Goal: Task Accomplishment & Management: Use online tool/utility

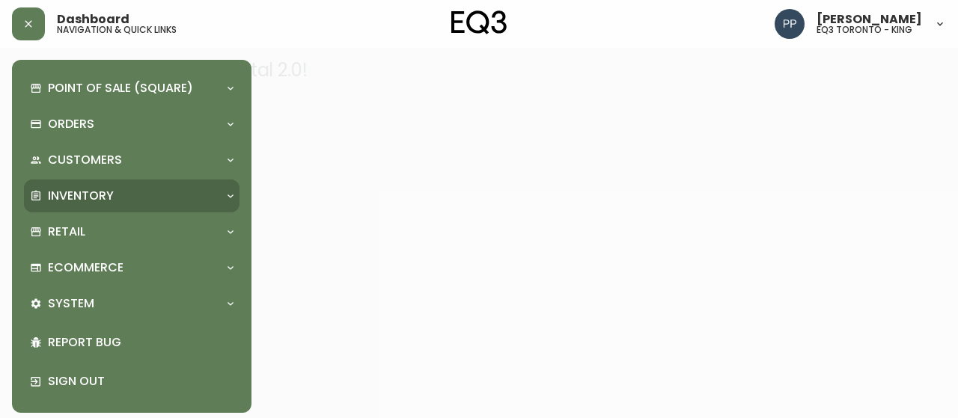
click at [118, 180] on div "Point of Sale (Square) Payments Virtual Terminal Transactions Search Terminals …" at bounding box center [132, 236] width 216 height 329
click at [117, 186] on div "Inventory" at bounding box center [132, 196] width 216 height 33
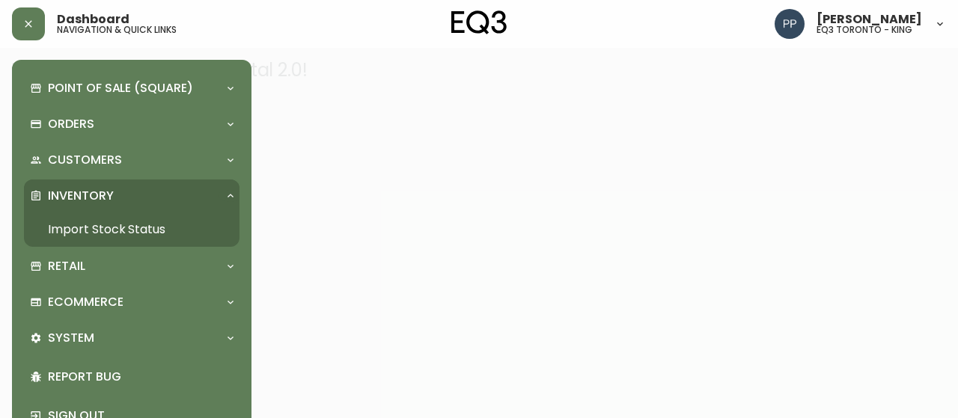
click at [140, 229] on link "Import Stock Status" at bounding box center [132, 230] width 216 height 34
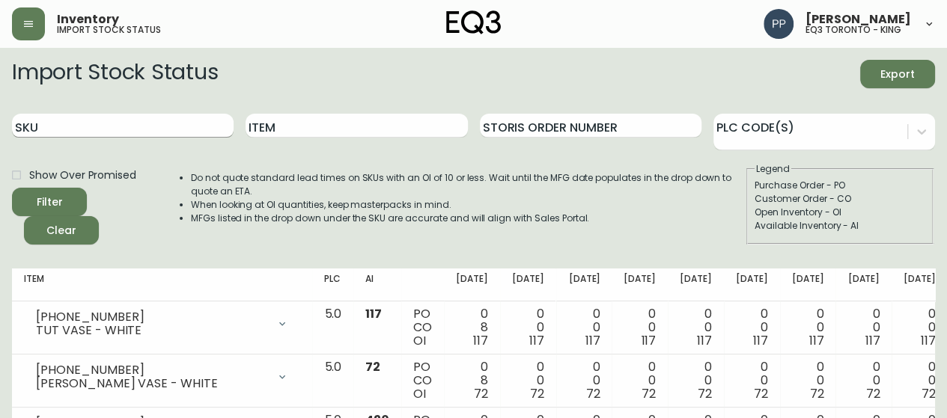
click at [174, 125] on input "SKU" at bounding box center [123, 126] width 222 height 24
paste input "[PHONE_NUMBER]"
type input "[PHONE_NUMBER]"
click at [66, 198] on span "Filter" at bounding box center [49, 202] width 51 height 19
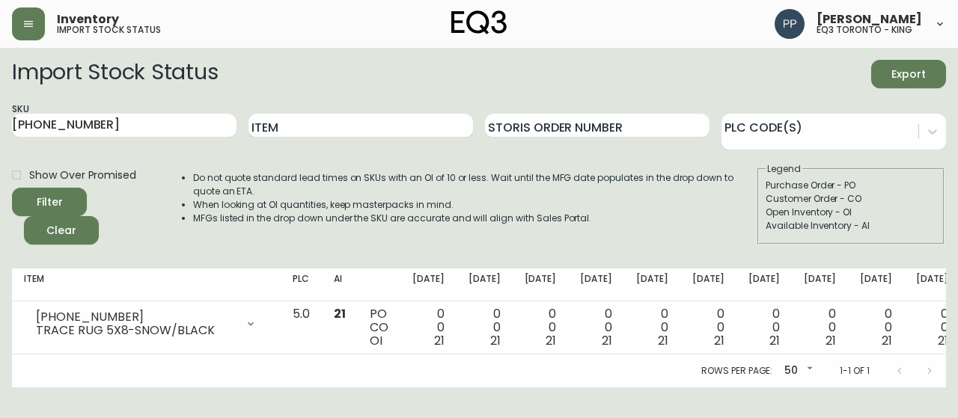
click at [734, 61] on div "Import Stock Status Export" at bounding box center [479, 74] width 934 height 28
